Goal: Information Seeking & Learning: Learn about a topic

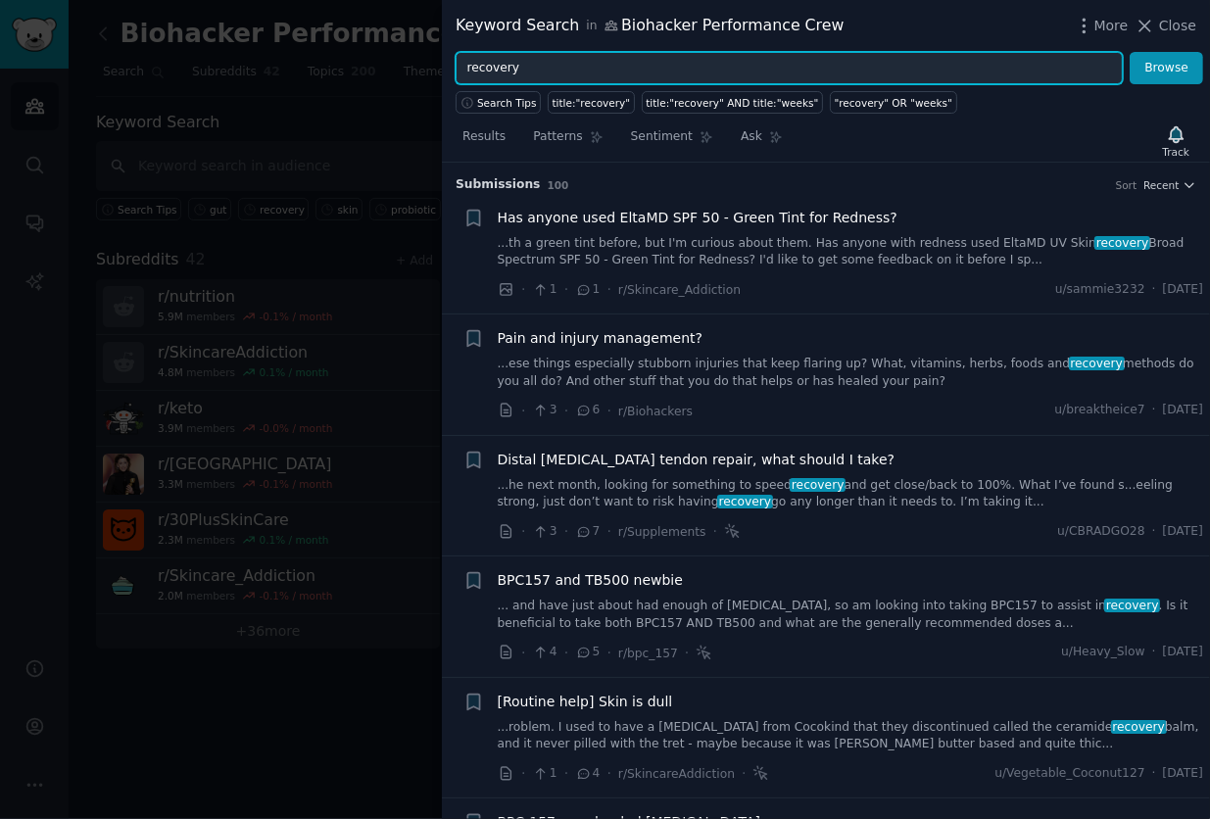
click at [654, 75] on input "recovery" at bounding box center [789, 68] width 667 height 33
drag, startPoint x: 552, startPoint y: 74, endPoint x: 309, endPoint y: 90, distance: 243.5
click at [313, 89] on div "Keyword Search in Biohacker Performance Crew More Close recovery Browse Search …" at bounding box center [605, 409] width 1210 height 819
type input "b"
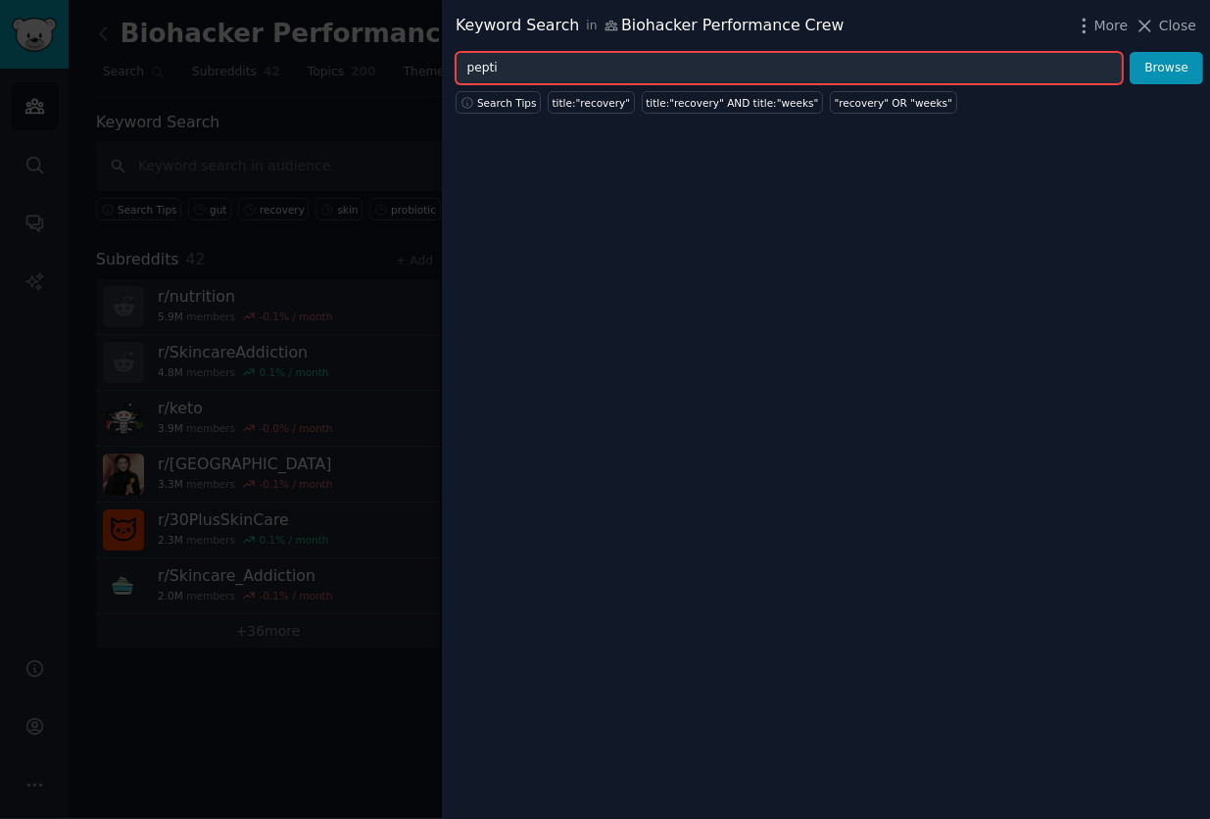
type input "peptid"
type input "gut"
click at [1130, 52] on button "Browse" at bounding box center [1166, 68] width 73 height 33
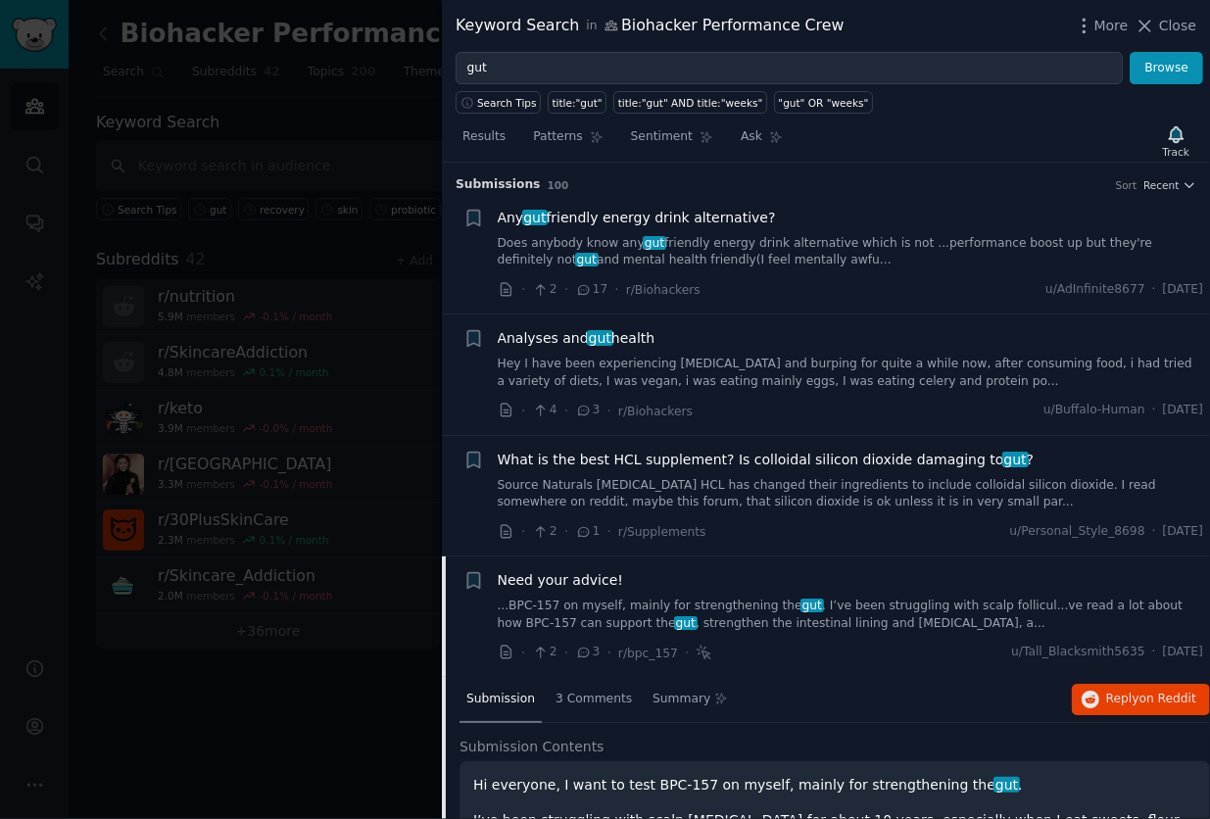
click at [724, 365] on link "Hey I have been experiencing [MEDICAL_DATA] and burping for quite a while now, …" at bounding box center [851, 373] width 706 height 34
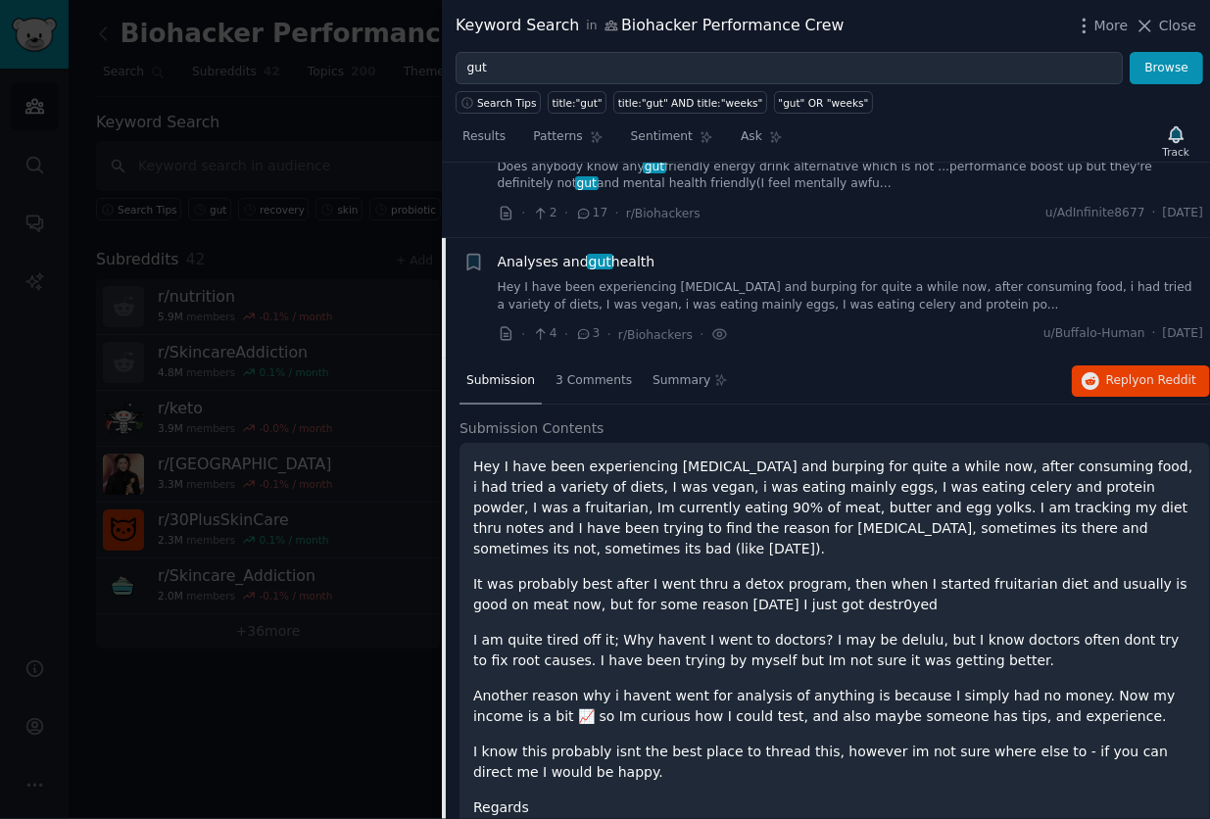
scroll to position [152, 0]
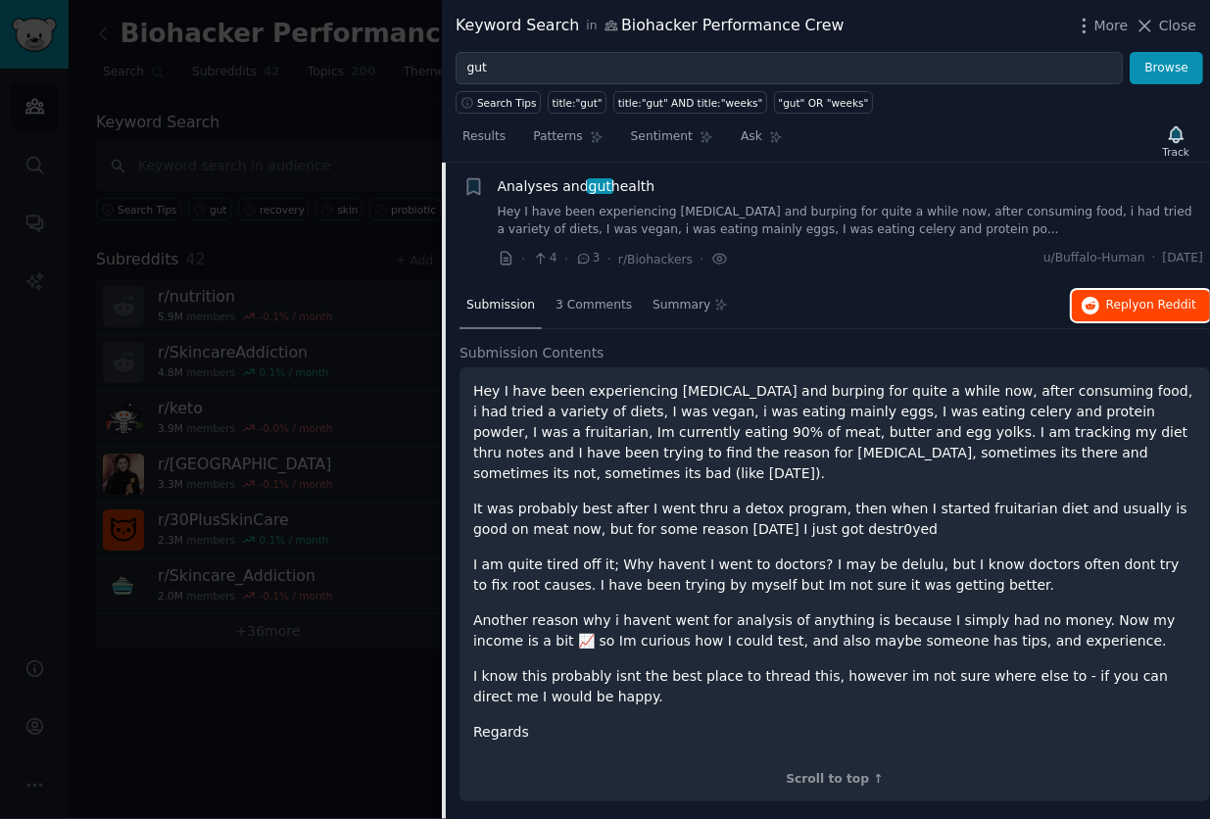
click at [1137, 306] on span "Reply on Reddit" at bounding box center [1151, 306] width 90 height 18
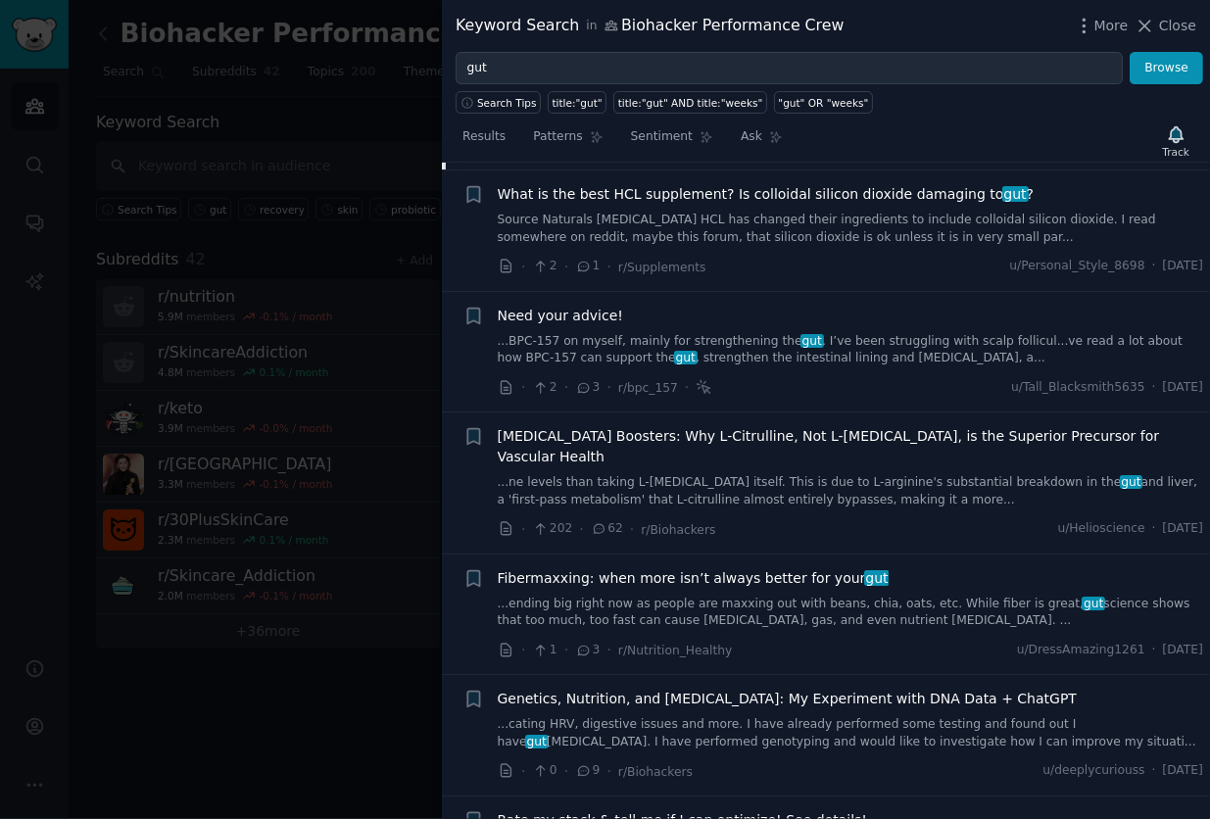
scroll to position [478, 0]
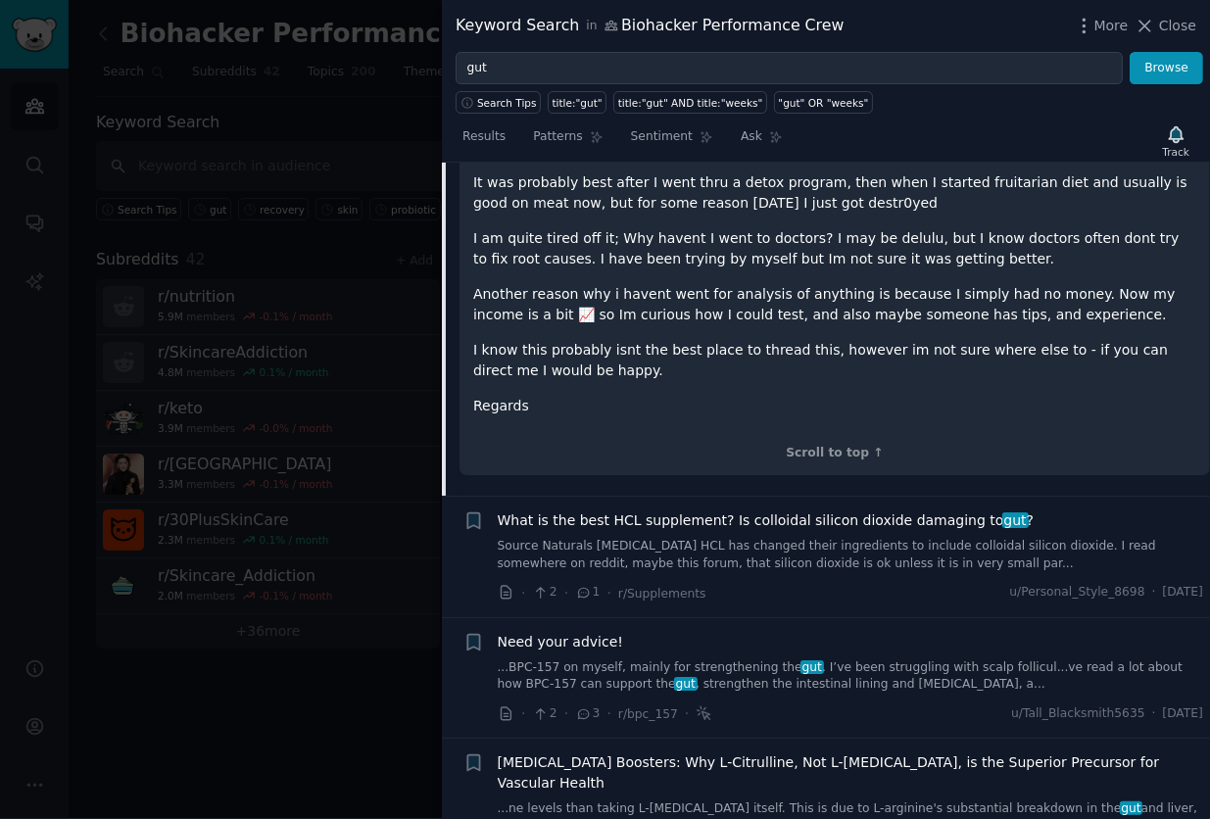
click at [645, 538] on link "Source Naturals [MEDICAL_DATA] HCL has changed their ingredients to include col…" at bounding box center [851, 555] width 706 height 34
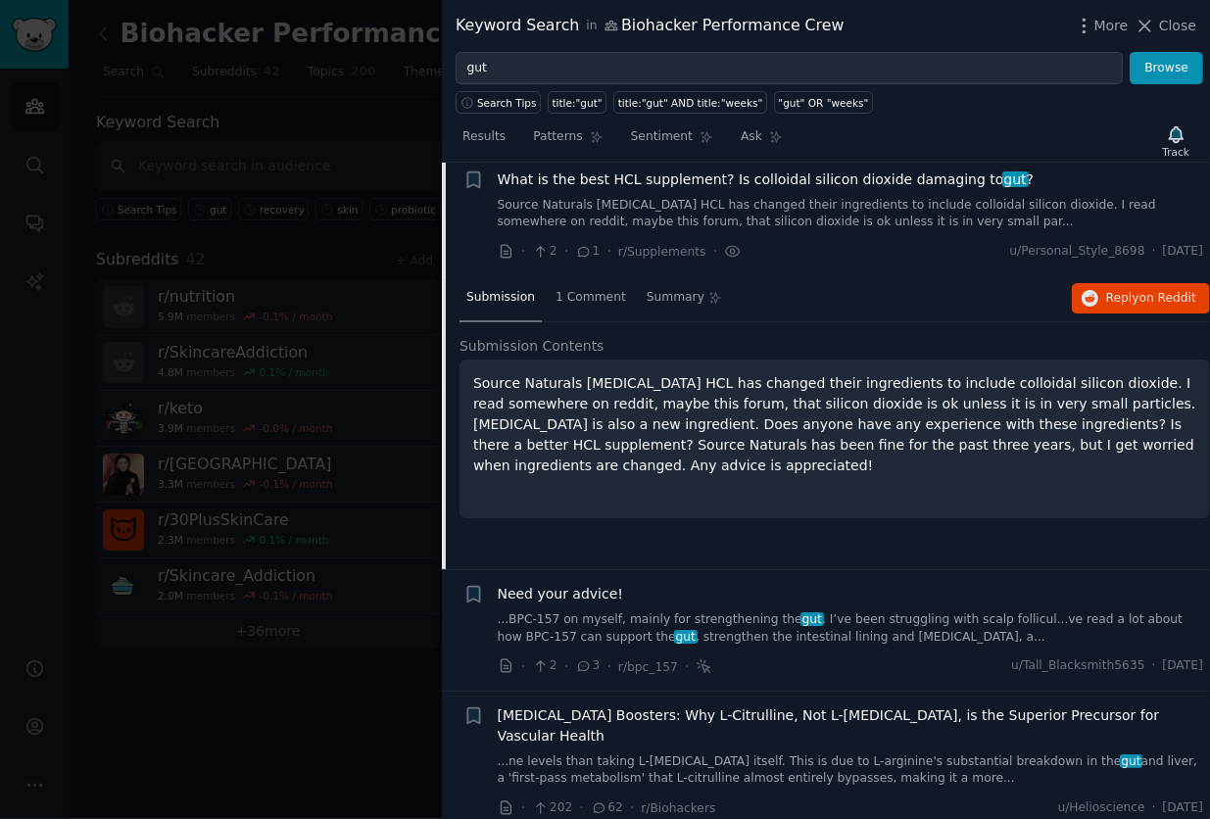
scroll to position [272, 0]
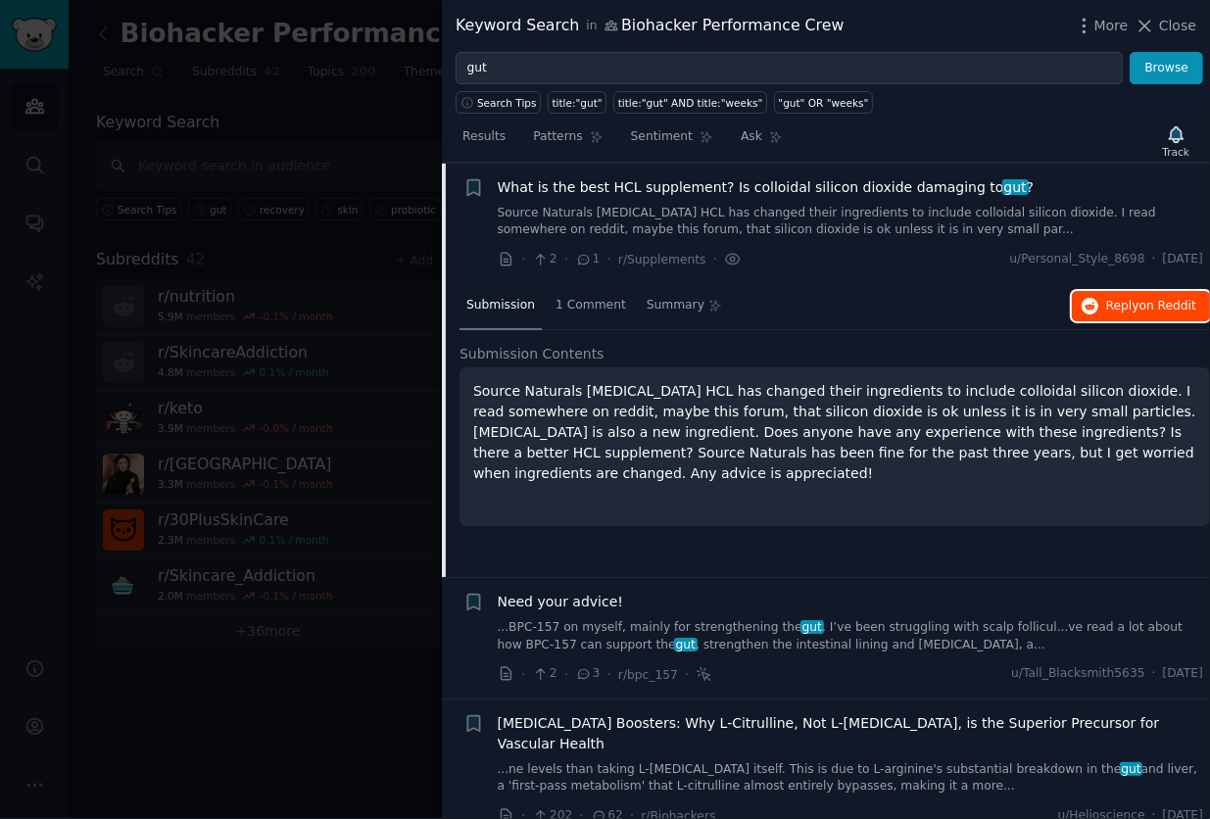
click at [1144, 300] on span "on Reddit" at bounding box center [1168, 306] width 57 height 14
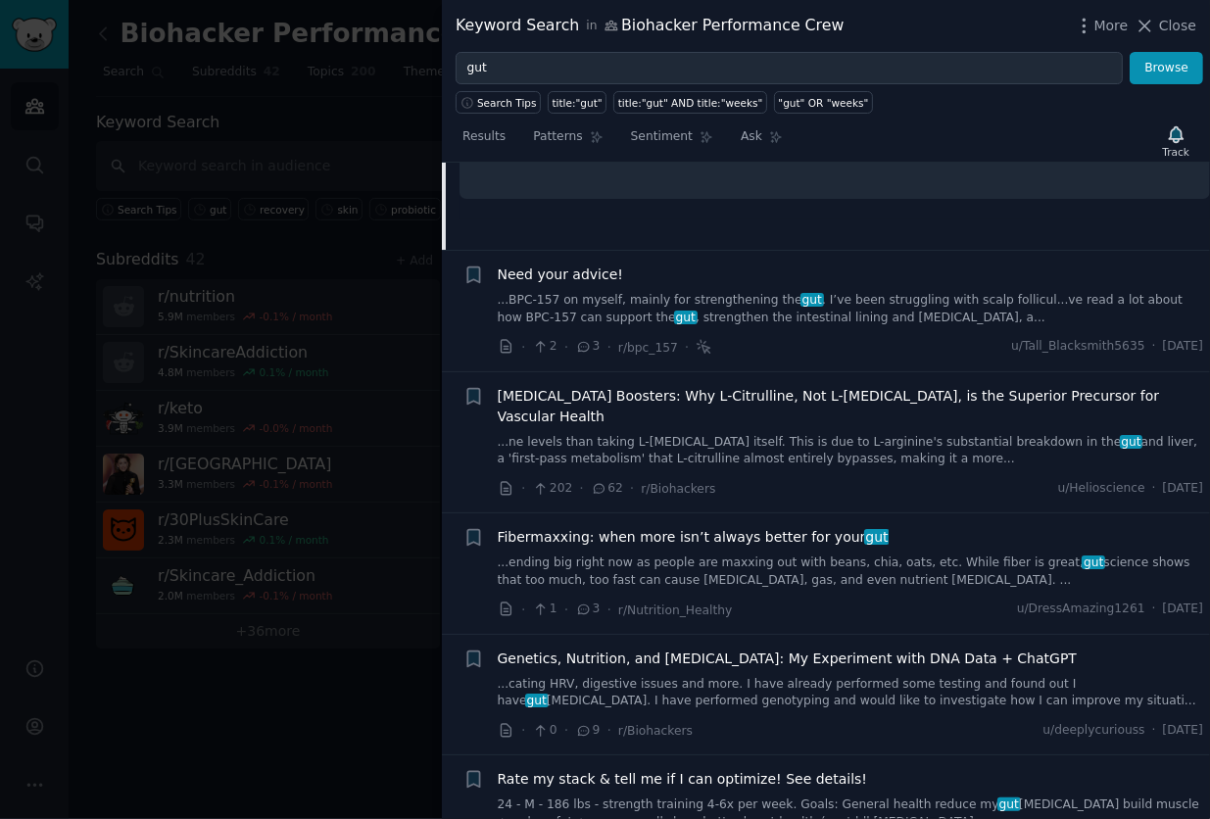
click at [827, 289] on div "Need your advice! ...BPC-157 on myself, mainly for strengthening the gut . I’ve…" at bounding box center [851, 296] width 706 height 62
click at [789, 312] on link "...BPC-157 on myself, mainly for strengthening the gut . I’ve been struggling w…" at bounding box center [851, 309] width 706 height 34
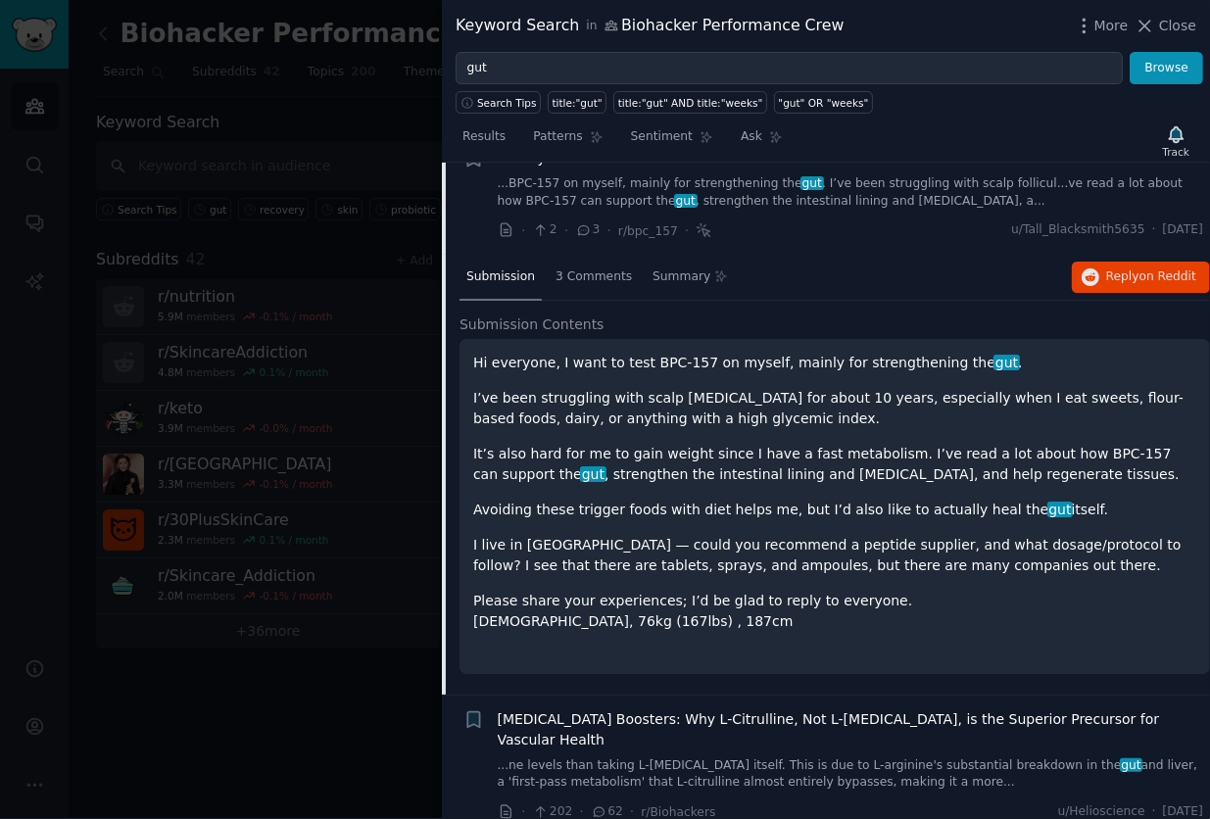
scroll to position [393, 0]
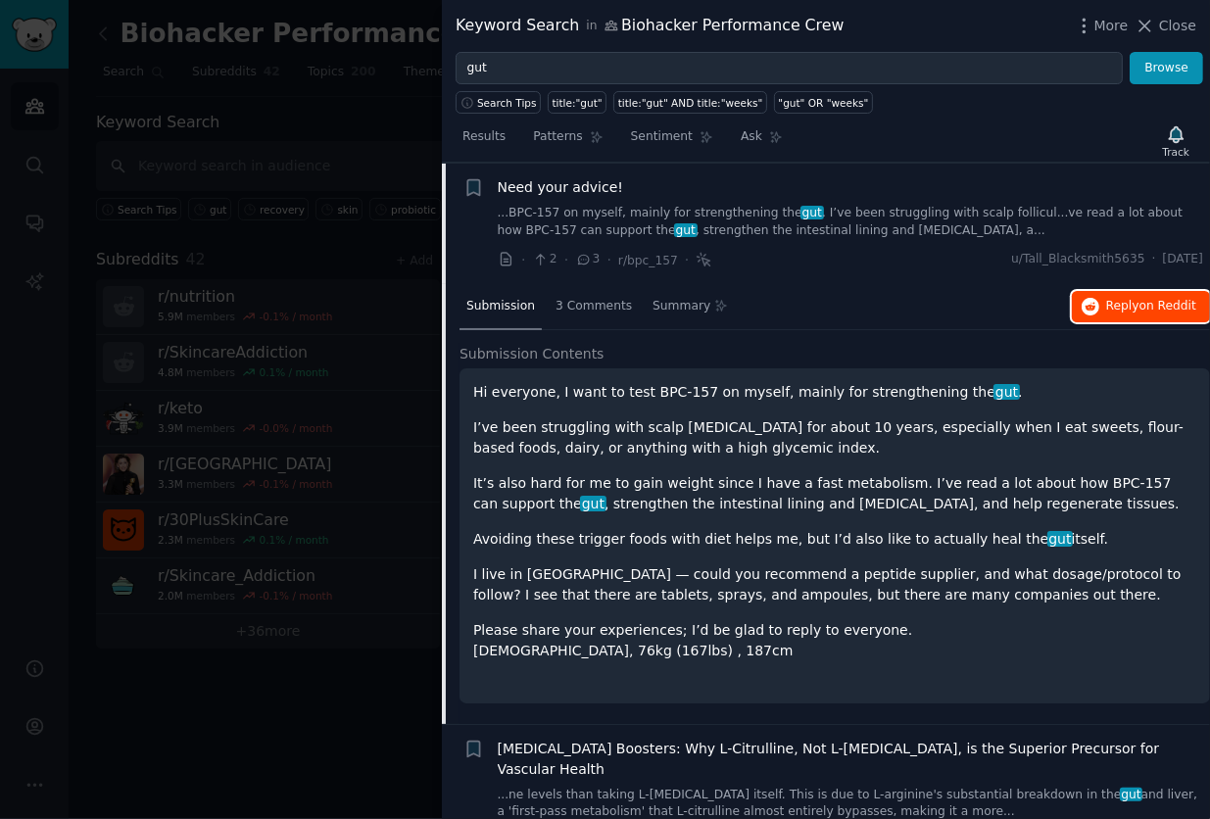
click at [1128, 302] on span "Reply on Reddit" at bounding box center [1151, 307] width 90 height 18
